Goal: Task Accomplishment & Management: Complete application form

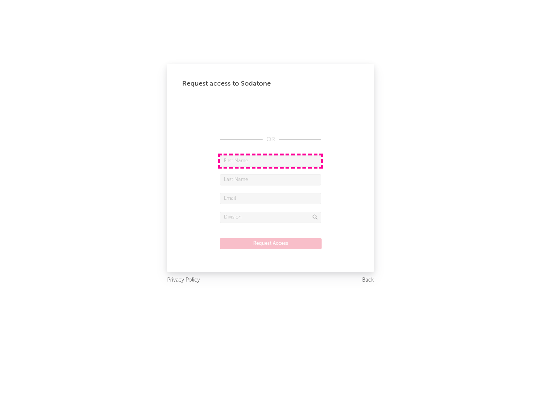
click at [271, 161] on input "text" at bounding box center [270, 161] width 101 height 11
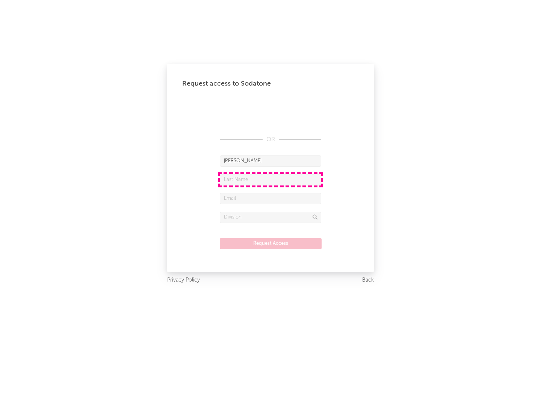
type input "[PERSON_NAME]"
click at [271, 180] on input "text" at bounding box center [270, 179] width 101 height 11
type input "[PERSON_NAME]"
click at [271, 198] on input "text" at bounding box center [270, 198] width 101 height 11
type input "[EMAIL_ADDRESS][DOMAIN_NAME]"
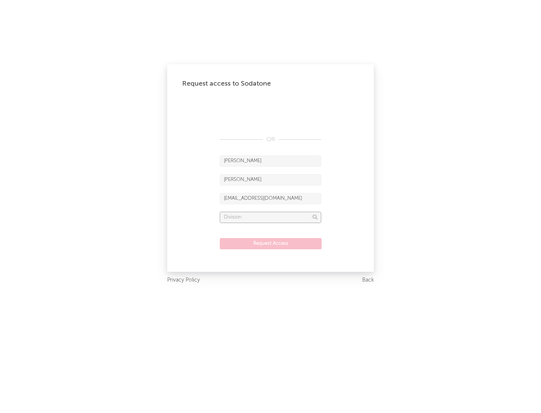
click at [271, 217] on input "text" at bounding box center [270, 217] width 101 height 11
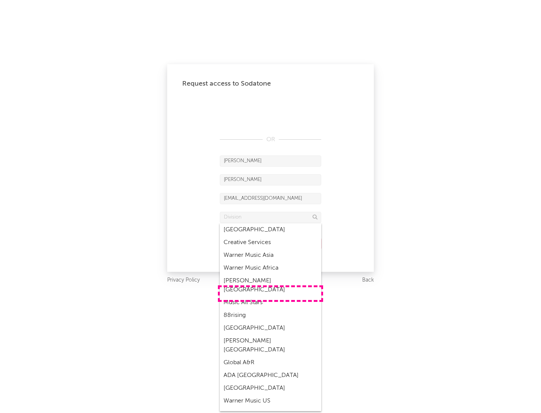
click at [271, 297] on div "Music All Stars" at bounding box center [270, 303] width 101 height 13
type input "Music All Stars"
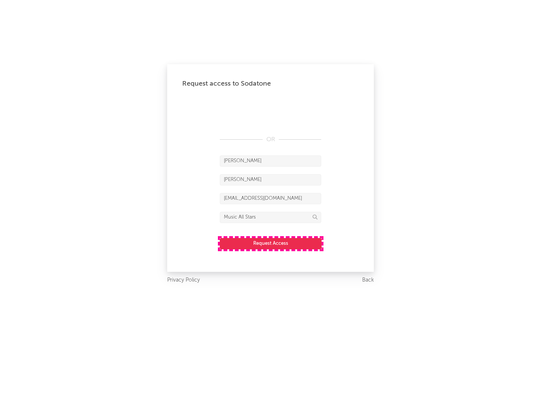
click at [271, 244] on button "Request Access" at bounding box center [271, 243] width 102 height 11
